Goal: Transaction & Acquisition: Purchase product/service

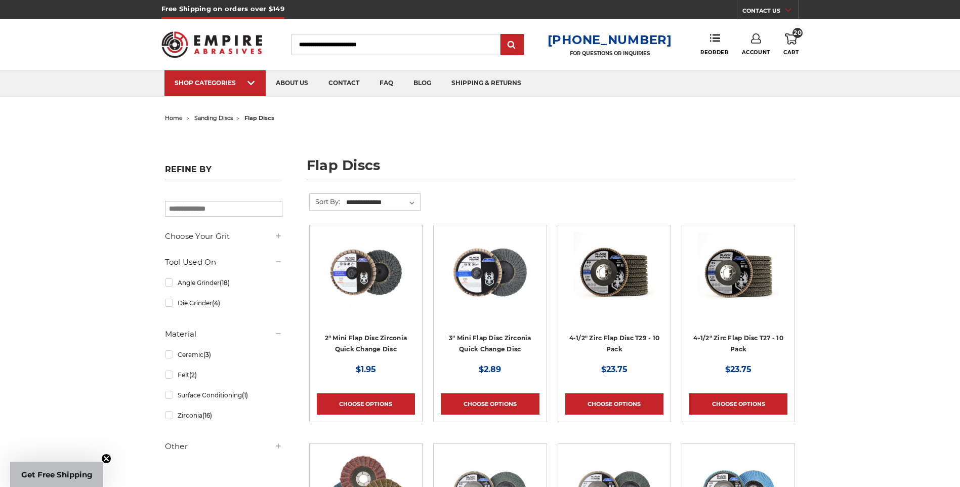
click at [787, 47] on link "20 Cart" at bounding box center [791, 44] width 15 height 22
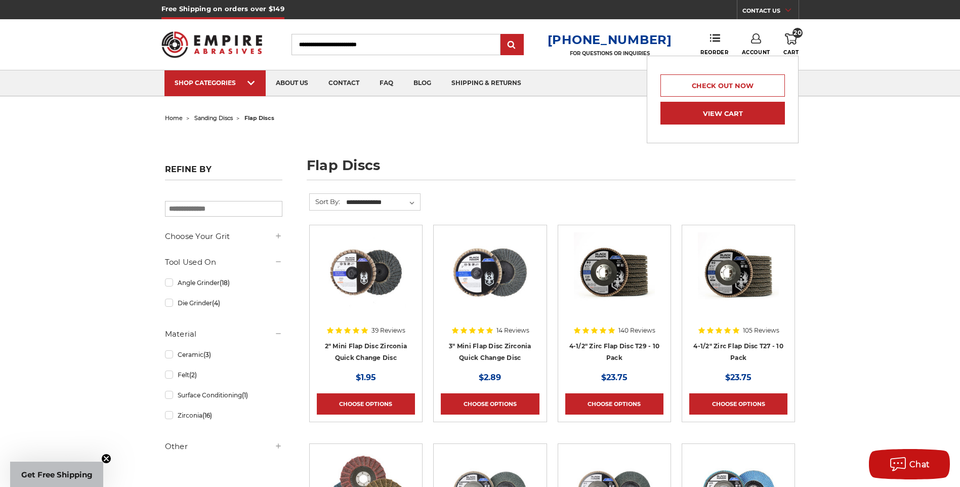
click at [700, 113] on link "View Cart" at bounding box center [723, 113] width 125 height 23
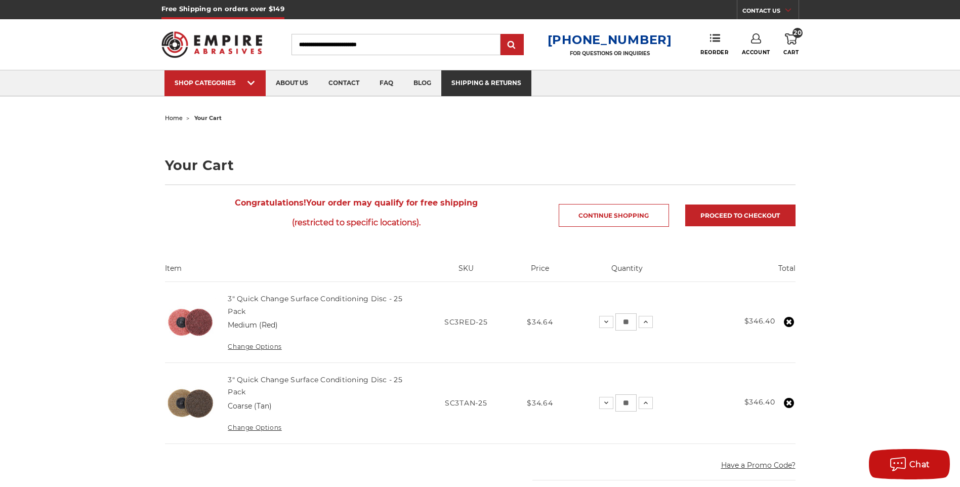
click at [479, 84] on link "shipping & returns" at bounding box center [486, 83] width 90 height 26
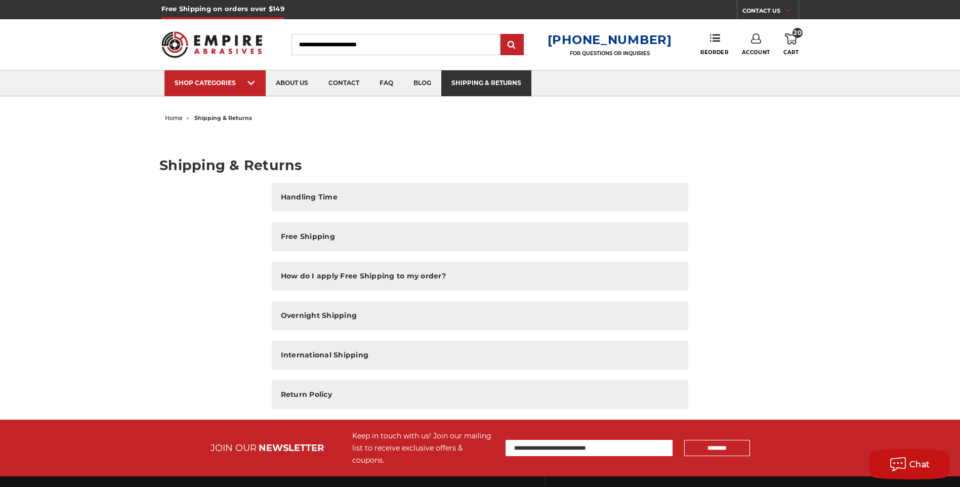
click at [496, 89] on link "shipping & returns" at bounding box center [486, 83] width 90 height 26
click at [795, 49] on link "20 Cart" at bounding box center [791, 44] width 15 height 22
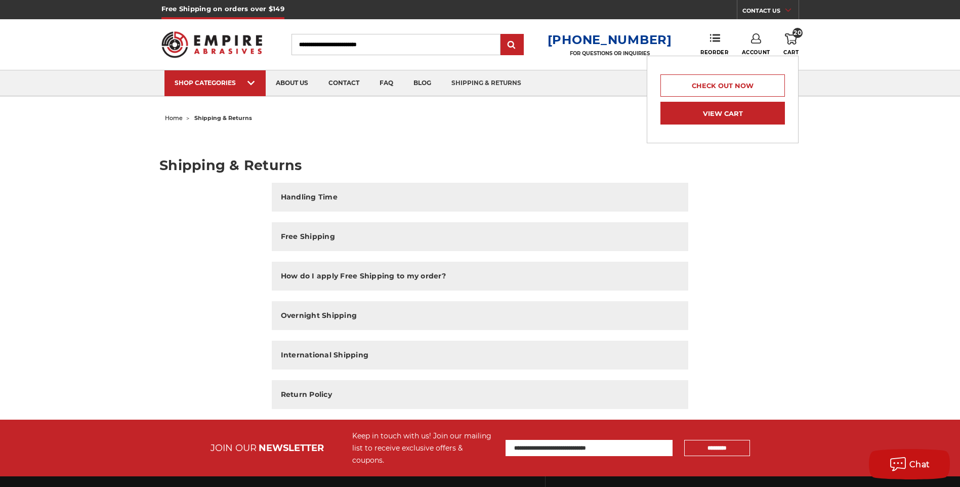
click at [673, 114] on link "View Cart" at bounding box center [723, 113] width 125 height 23
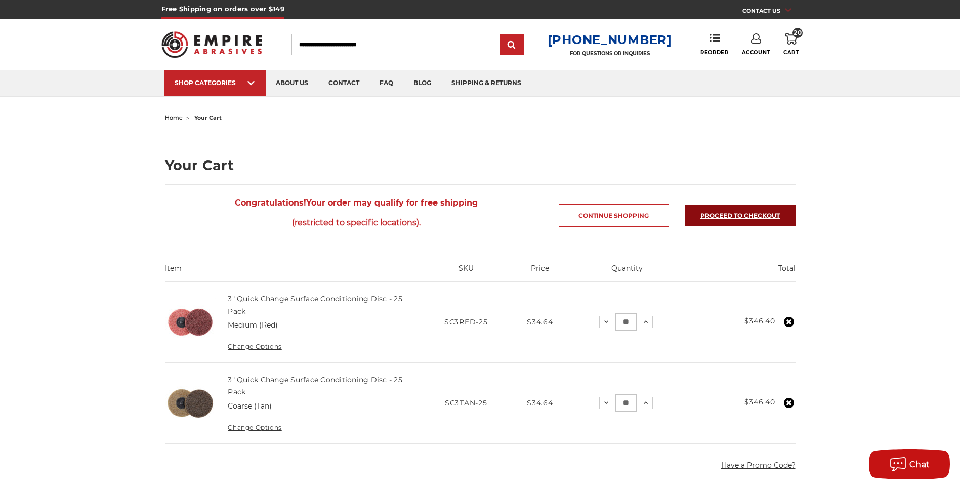
drag, startPoint x: 724, startPoint y: 213, endPoint x: 718, endPoint y: 213, distance: 6.1
click at [722, 213] on link "Proceed to checkout" at bounding box center [740, 216] width 110 height 22
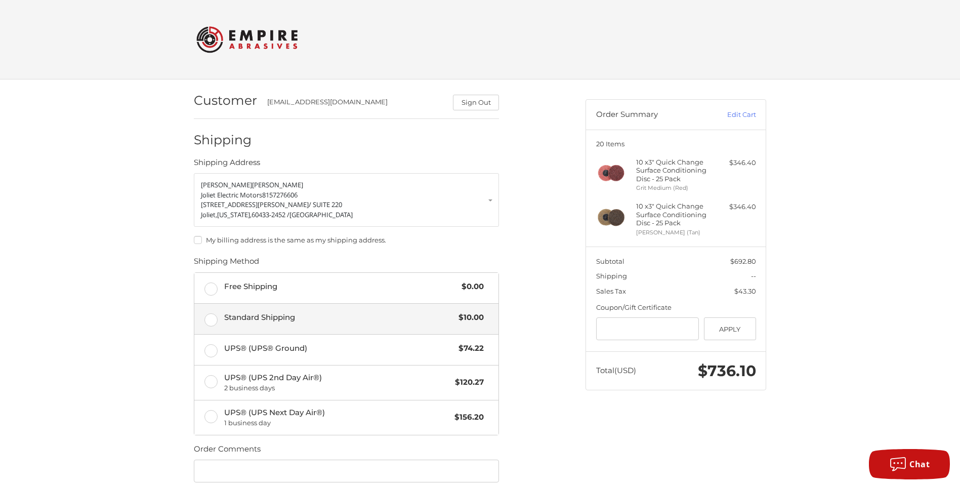
click at [208, 321] on label "Standard Shipping $10.00" at bounding box center [346, 319] width 304 height 30
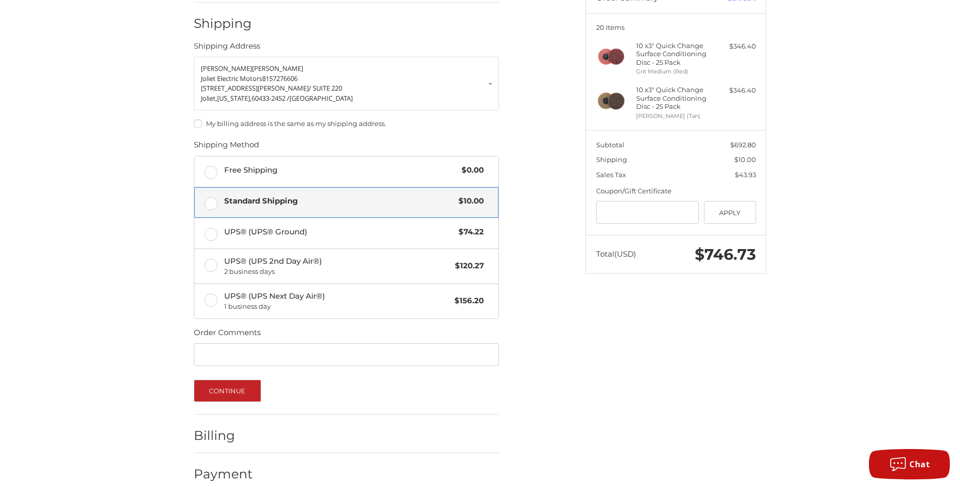
scroll to position [131, 0]
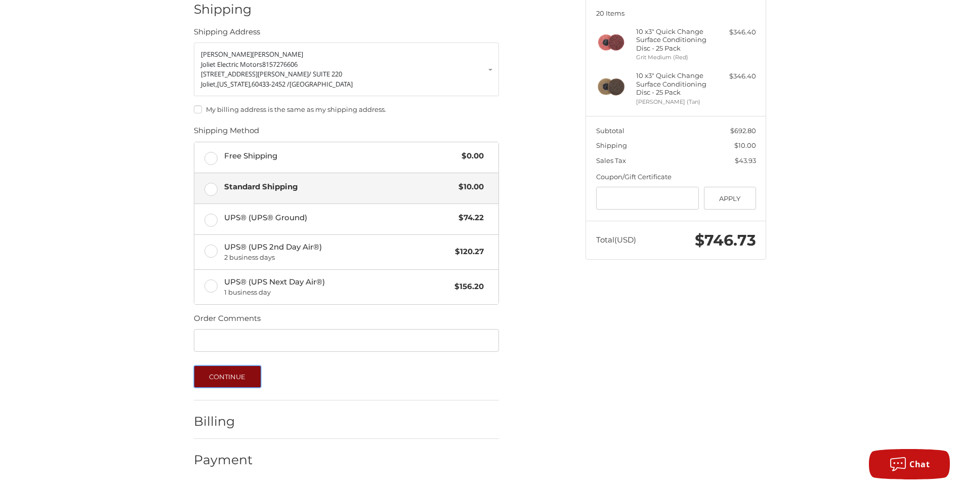
drag, startPoint x: 242, startPoint y: 379, endPoint x: 234, endPoint y: 365, distance: 16.1
click at [241, 378] on button "Continue" at bounding box center [227, 376] width 67 height 22
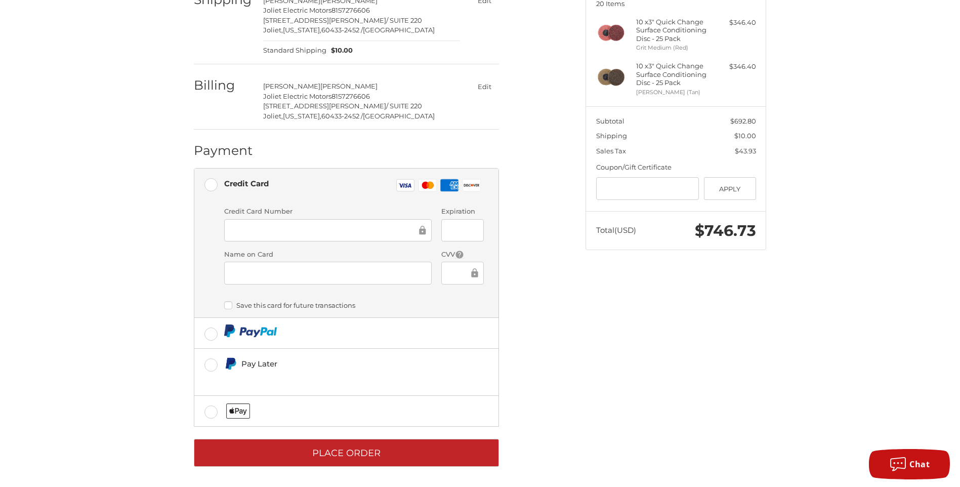
scroll to position [142, 0]
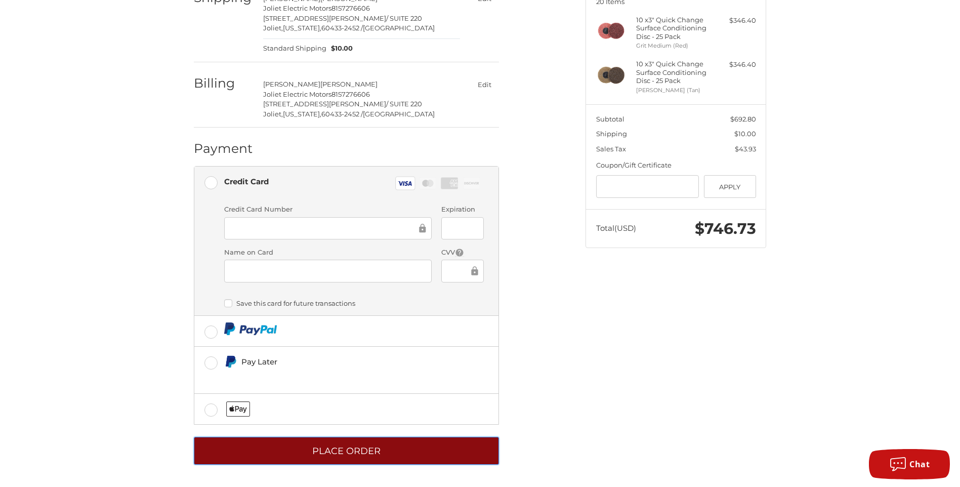
click at [240, 449] on button "Place Order" at bounding box center [346, 451] width 305 height 28
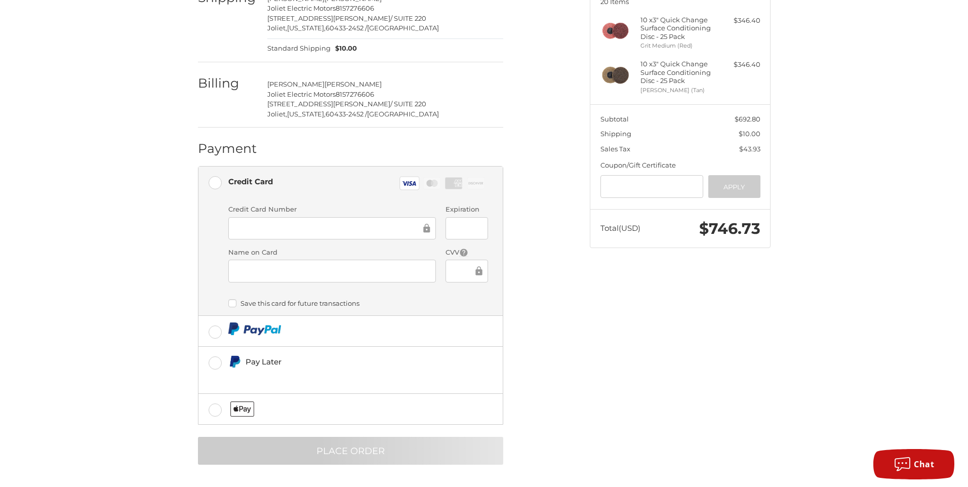
scroll to position [0, 0]
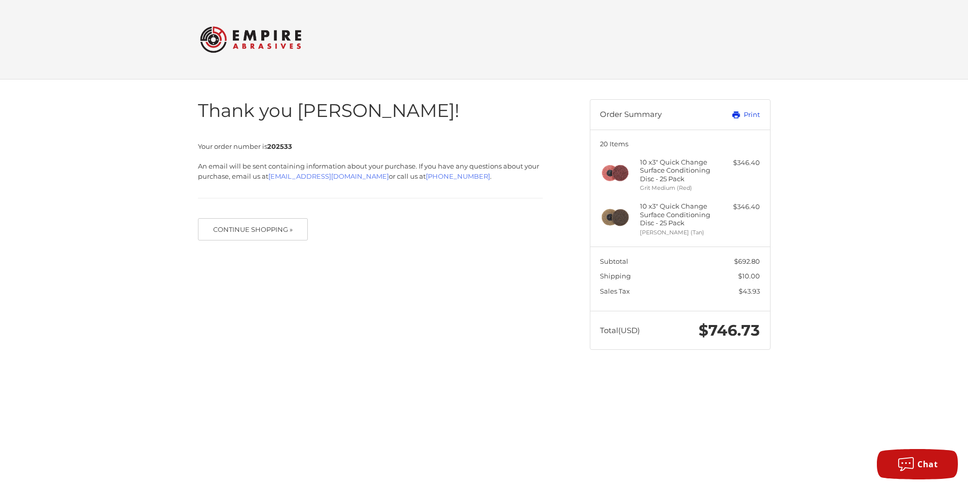
click at [742, 112] on link "Print" at bounding box center [735, 115] width 50 height 10
